Goal: Task Accomplishment & Management: Complete application form

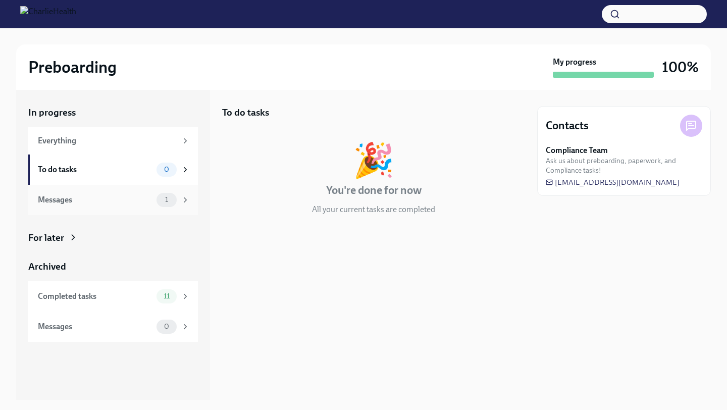
click at [135, 205] on div "Messages" at bounding box center [95, 199] width 115 height 11
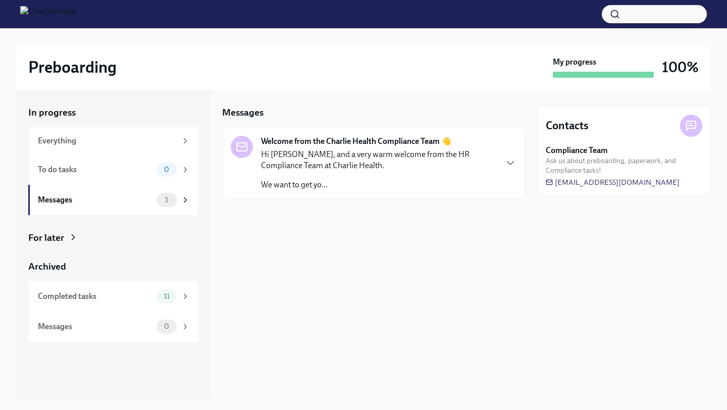
click at [344, 168] on p "Hi [PERSON_NAME], and a very warm welcome from the HR Compliance Team at Charli…" at bounding box center [378, 160] width 235 height 22
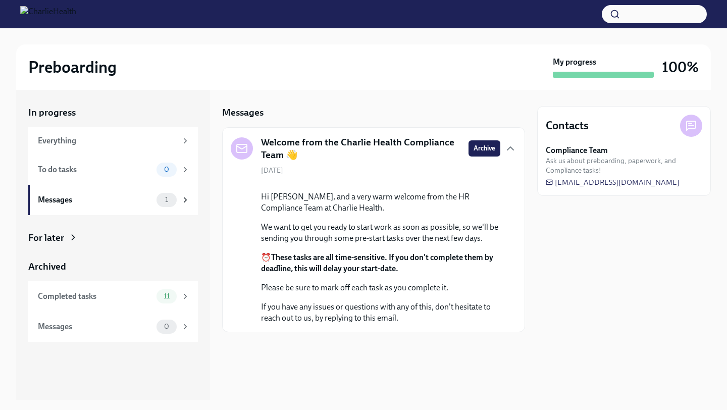
scroll to position [33, 0]
click at [183, 168] on icon at bounding box center [185, 169] width 9 height 9
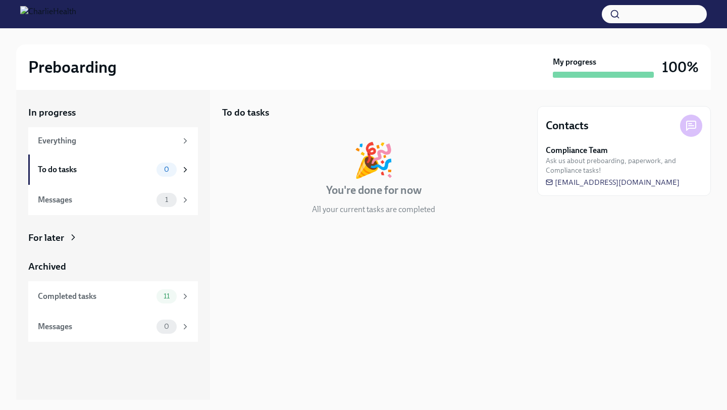
click at [76, 10] on img at bounding box center [48, 14] width 56 height 16
click at [30, 12] on img at bounding box center [48, 14] width 56 height 16
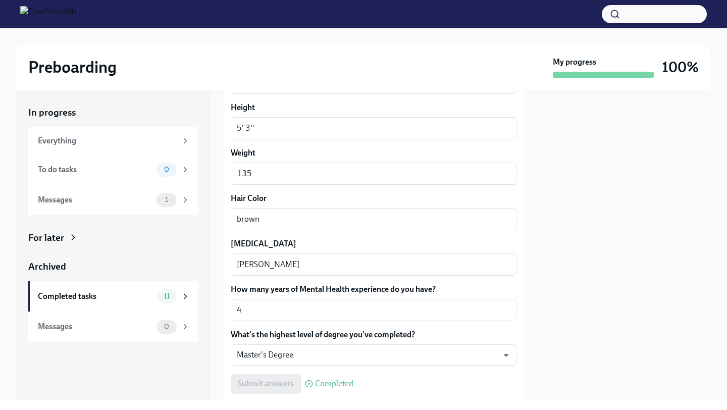
scroll to position [932, 0]
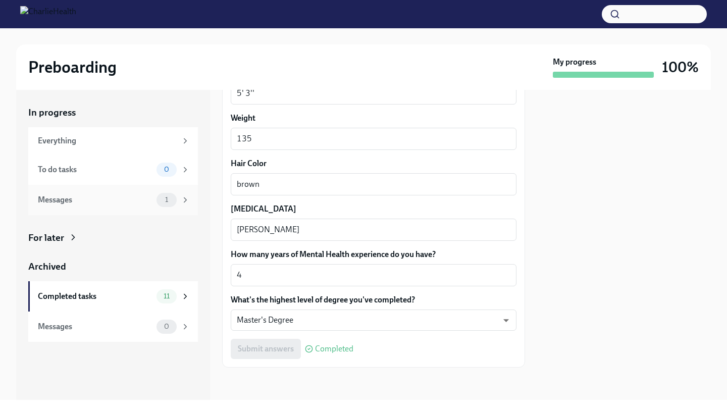
click at [155, 196] on div "Messages 1" at bounding box center [114, 200] width 152 height 14
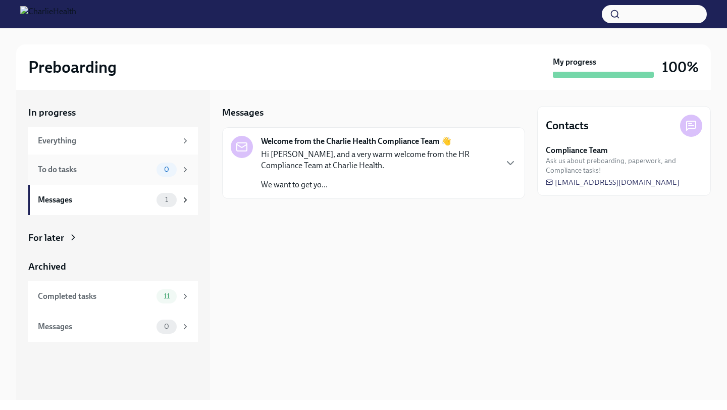
click at [186, 170] on icon at bounding box center [185, 169] width 9 height 9
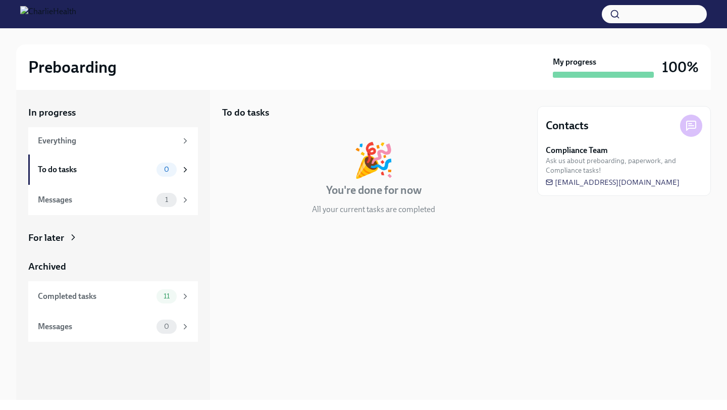
click at [432, 185] on div "🎉 You're done for now All your current tasks are completed" at bounding box center [373, 179] width 303 height 72
click at [87, 69] on h2 "Preboarding" at bounding box center [72, 67] width 88 height 20
click at [67, 14] on img at bounding box center [48, 14] width 56 height 16
click at [14, 14] on div at bounding box center [363, 14] width 727 height 28
click at [653, 15] on button "button" at bounding box center [654, 14] width 105 height 18
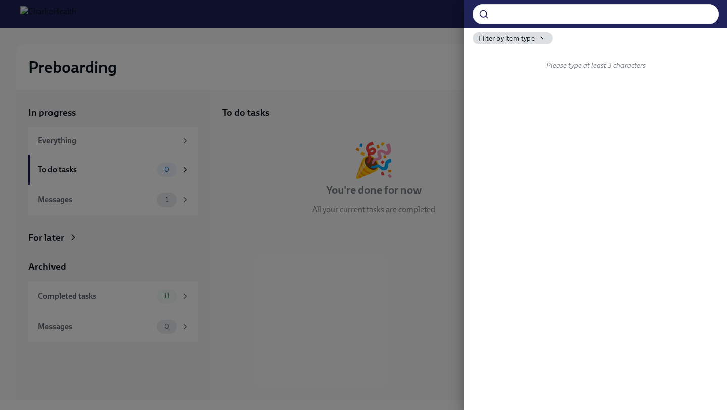
click at [400, 46] on div at bounding box center [363, 205] width 727 height 410
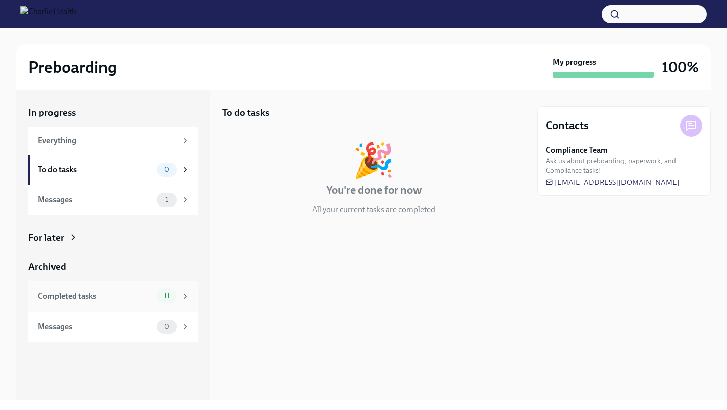
click at [159, 299] on span "11" at bounding box center [167, 296] width 18 height 8
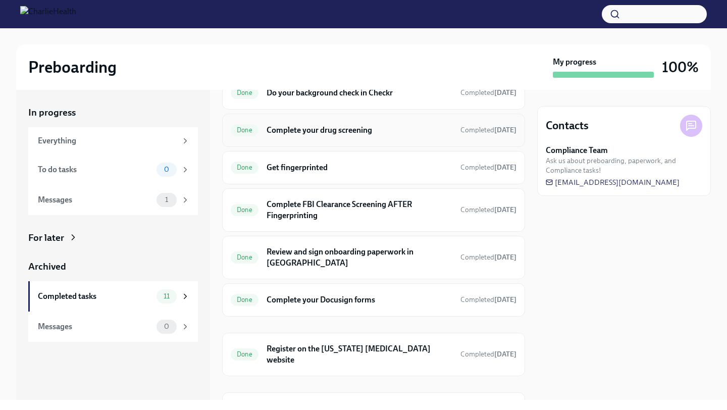
scroll to position [200, 0]
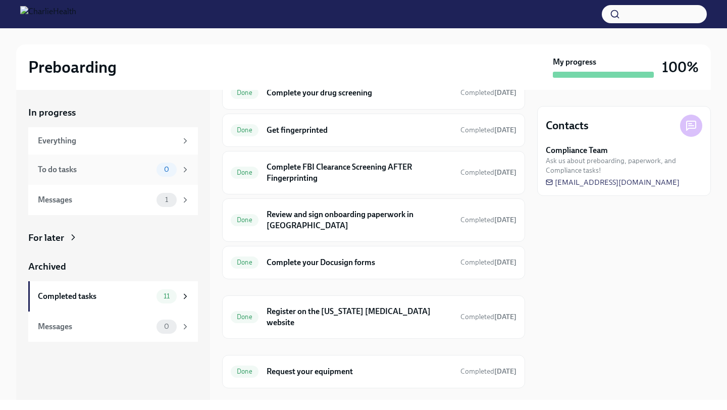
click at [161, 173] on span "0" at bounding box center [166, 170] width 17 height 8
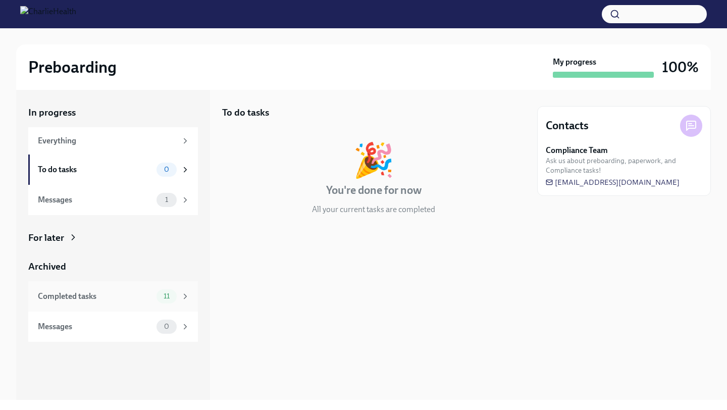
click at [153, 303] on div "Completed tasks 11" at bounding box center [113, 296] width 170 height 30
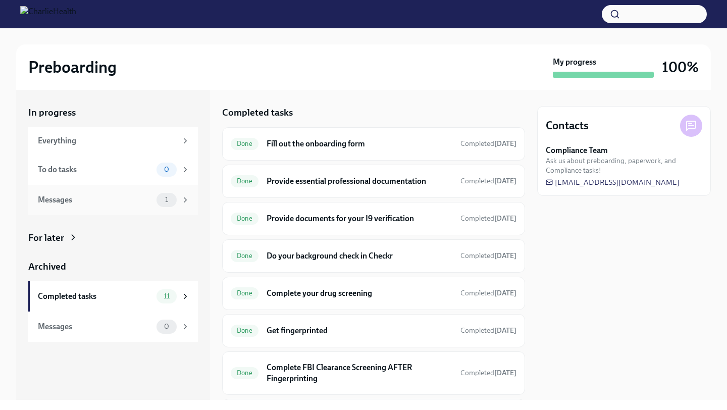
click at [80, 194] on div "Messages" at bounding box center [95, 199] width 115 height 11
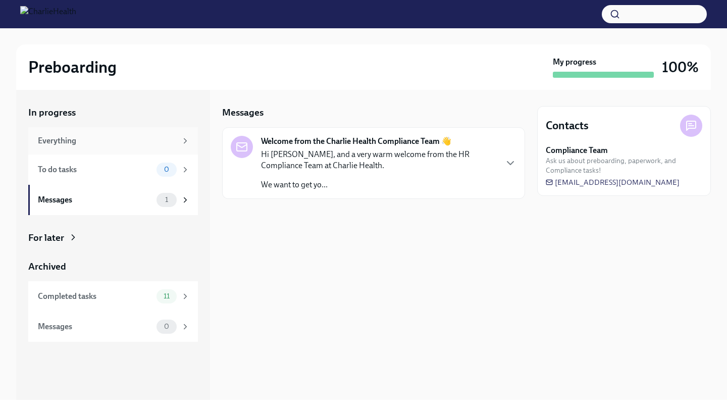
click at [159, 135] on div "Everything" at bounding box center [107, 140] width 139 height 11
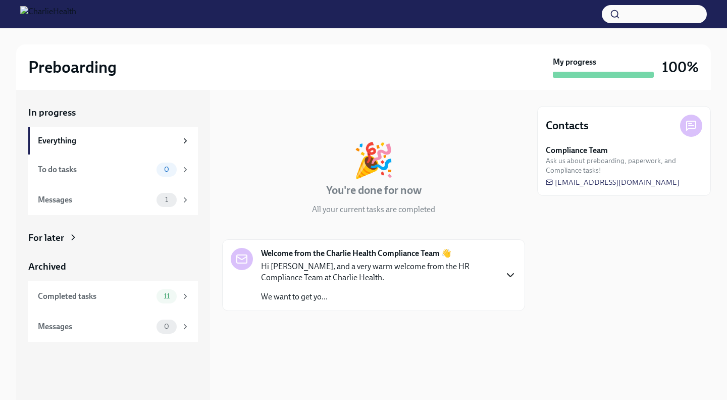
click at [513, 277] on icon "button" at bounding box center [511, 275] width 12 height 12
